Goal: Task Accomplishment & Management: Complete application form

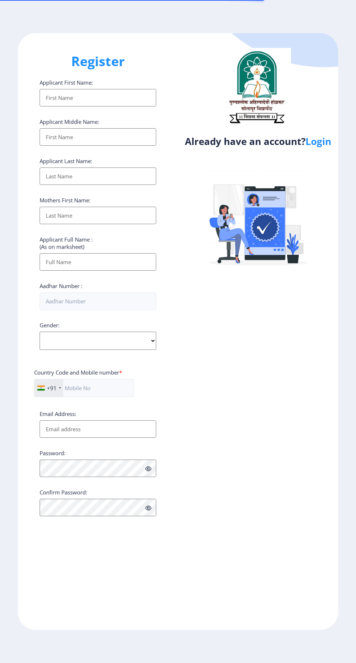
select select
click at [322, 146] on link "Login" at bounding box center [319, 141] width 26 height 13
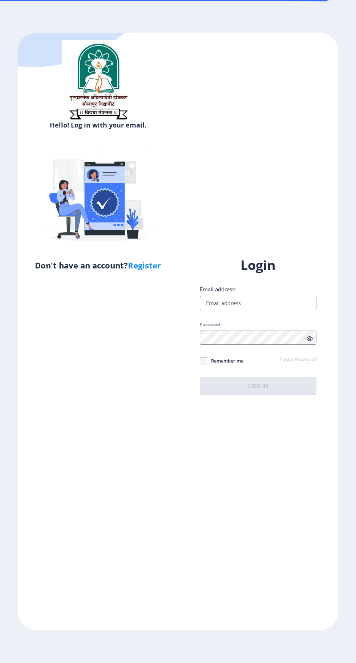
click at [271, 310] on input "Email address:" at bounding box center [258, 303] width 117 height 15
type input "[EMAIL_ADDRESS][DOMAIN_NAME]"
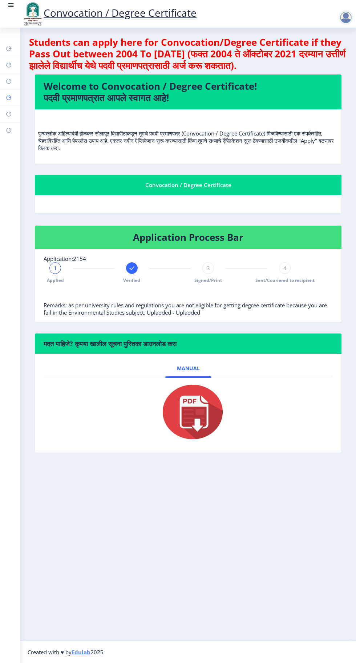
click at [8, 97] on rect at bounding box center [9, 98] width 6 height 6
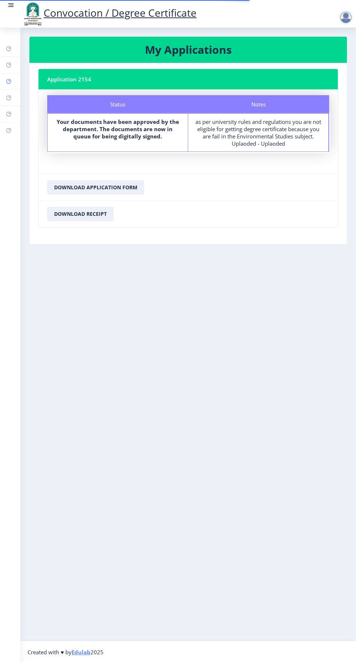
click at [16, 79] on link "Profile" at bounding box center [10, 81] width 20 height 16
select select
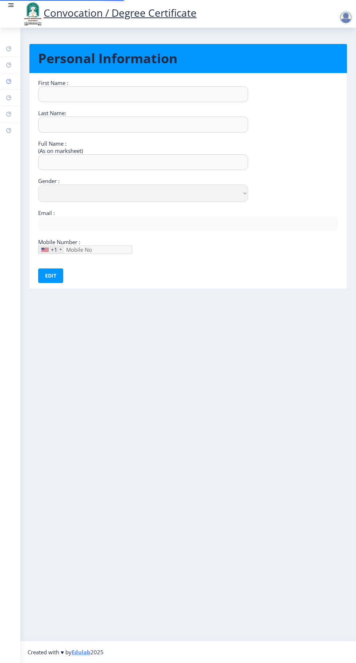
type input "Sandhyrani"
type input "Yalgonda"
type input "[PERSON_NAME]"
select select "[DEMOGRAPHIC_DATA]"
type input "[EMAIL_ADDRESS][DOMAIN_NAME]"
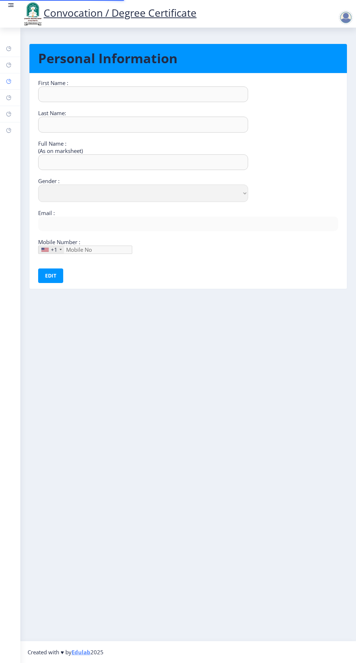
type input "9049773177"
click at [11, 7] on rect at bounding box center [10, 7] width 5 height 1
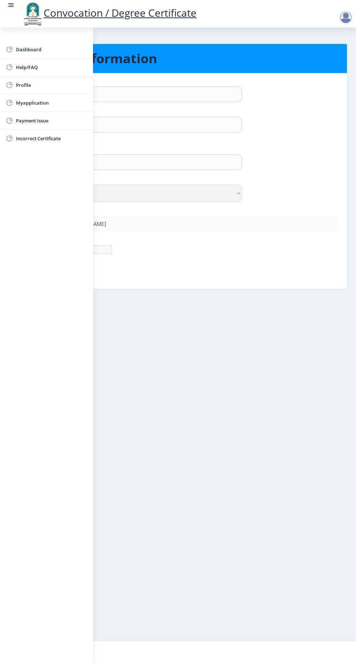
click at [343, 21] on div at bounding box center [346, 17] width 15 height 15
click at [322, 60] on span "Log out" at bounding box center [327, 56] width 47 height 9
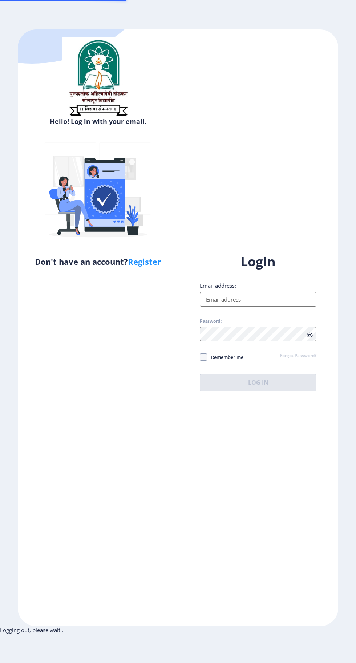
click at [262, 307] on input "Email address:" at bounding box center [258, 299] width 117 height 15
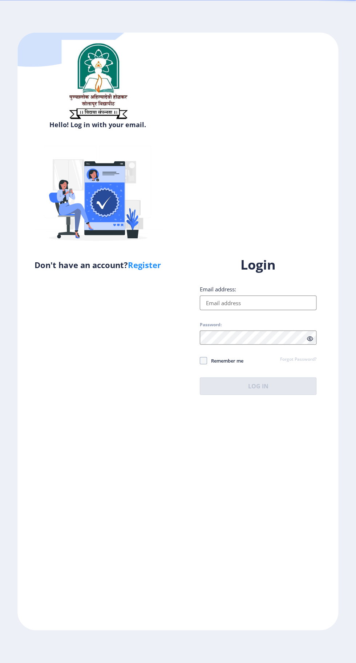
click at [242, 310] on input "Email address:" at bounding box center [258, 303] width 117 height 15
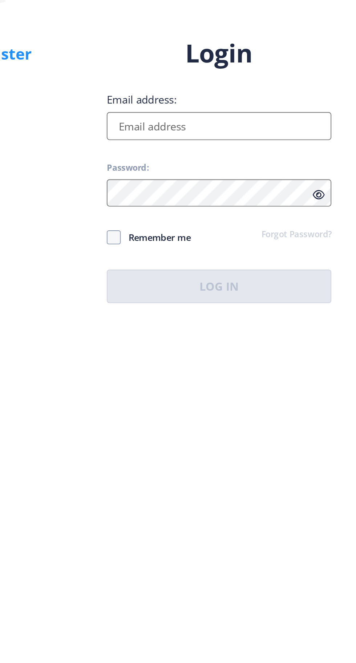
type input "[EMAIL_ADDRESS][DOMAIN_NAME]"
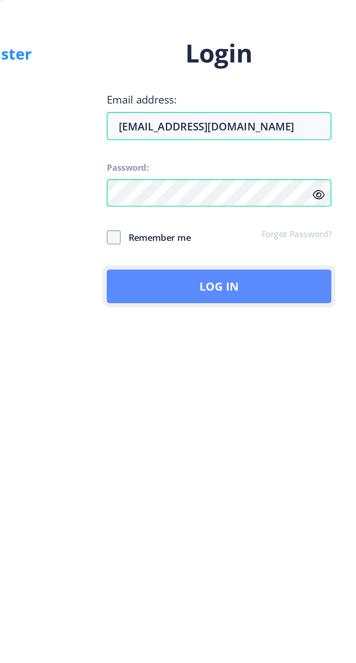
click at [267, 395] on button "Log In" at bounding box center [258, 386] width 117 height 17
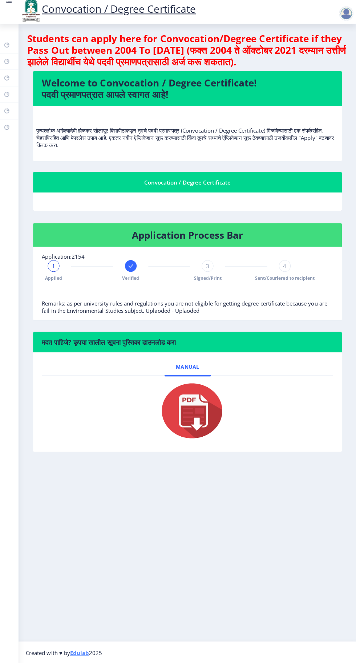
click at [132, 267] on rect at bounding box center [131, 268] width 7 height 7
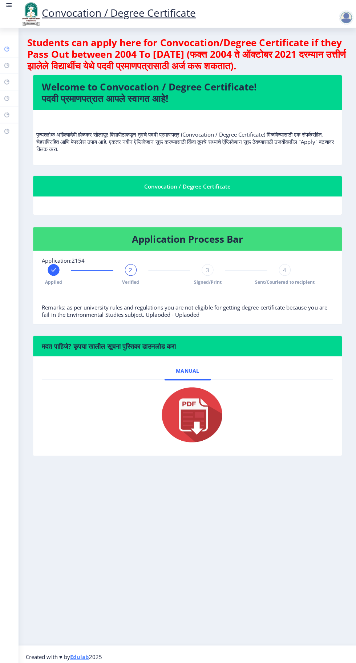
click at [9, 48] on rect at bounding box center [9, 49] width 6 height 6
click at [9, 65] on rect at bounding box center [9, 65] width 6 height 6
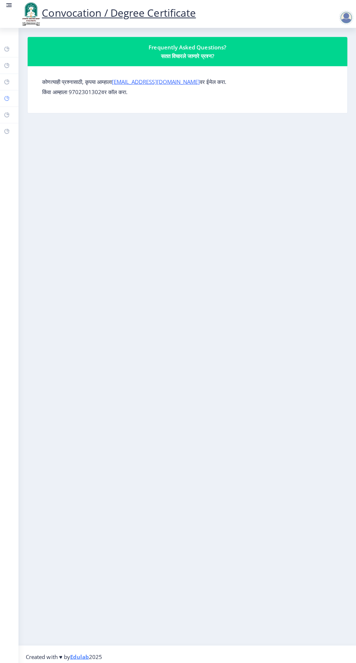
click at [9, 97] on rect at bounding box center [9, 98] width 6 height 6
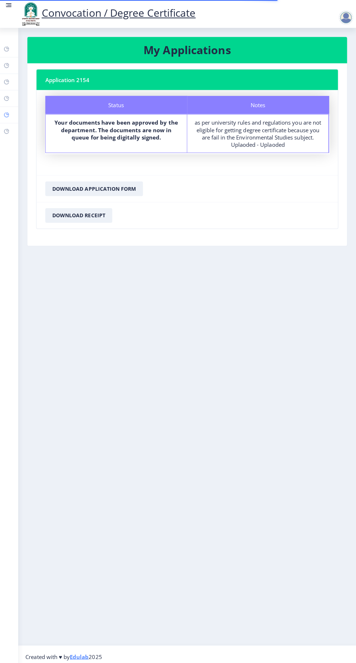
click at [8, 112] on rect at bounding box center [9, 114] width 6 height 6
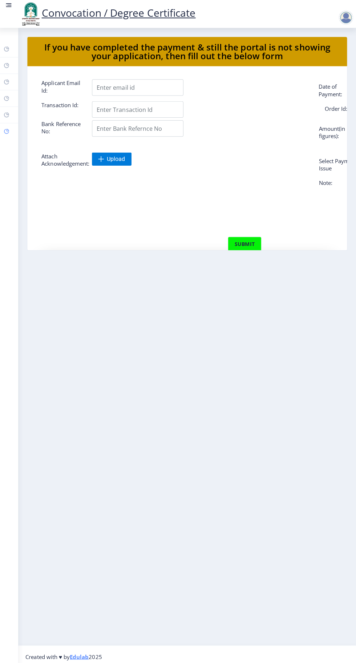
click at [9, 130] on rect at bounding box center [9, 131] width 6 height 6
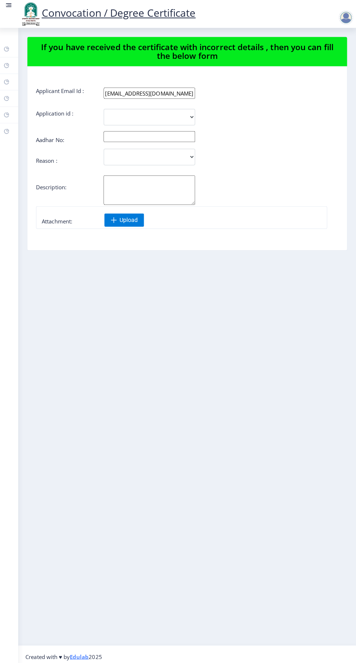
click at [344, 18] on div at bounding box center [346, 17] width 15 height 15
click at [317, 65] on link "Log out" at bounding box center [327, 56] width 58 height 17
